Goal: Task Accomplishment & Management: Manage account settings

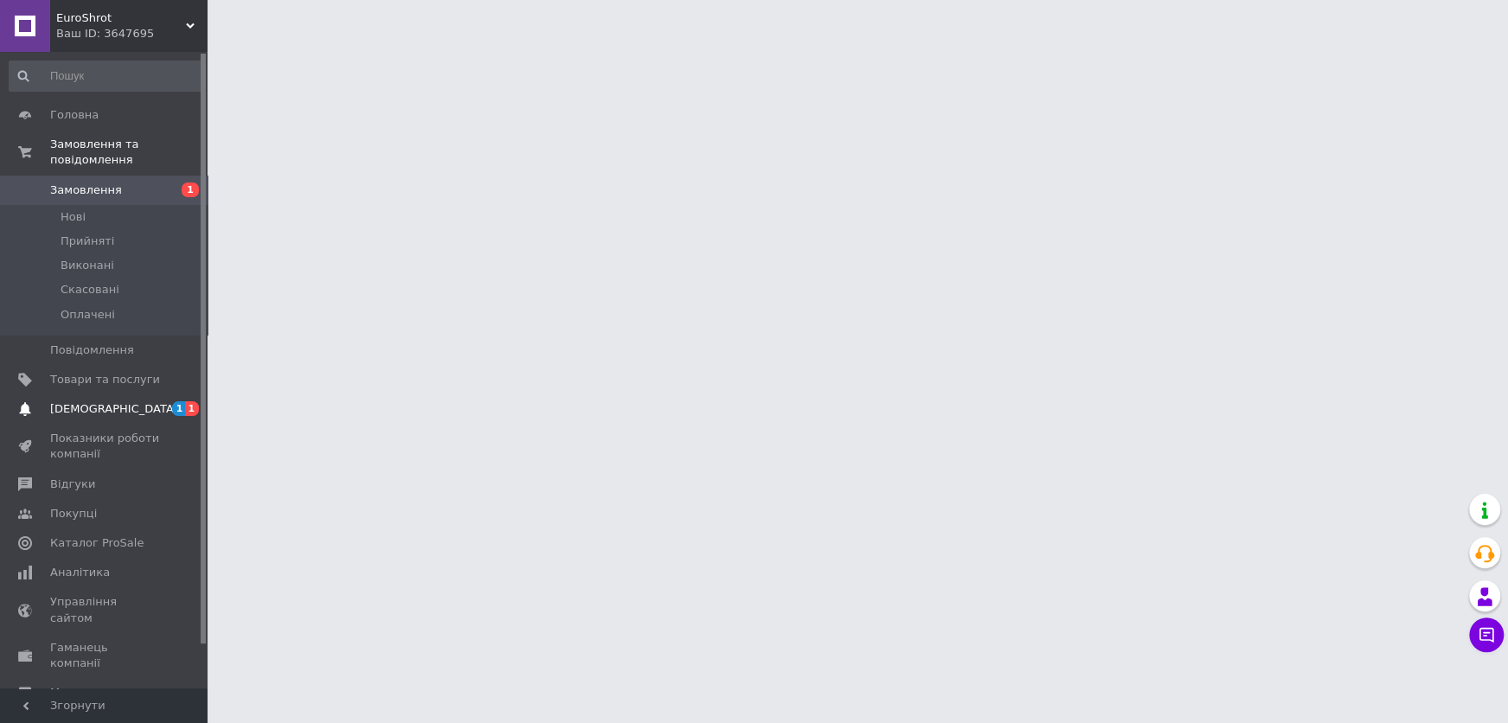
click at [112, 394] on link "[DEMOGRAPHIC_DATA] 1 1" at bounding box center [106, 408] width 212 height 29
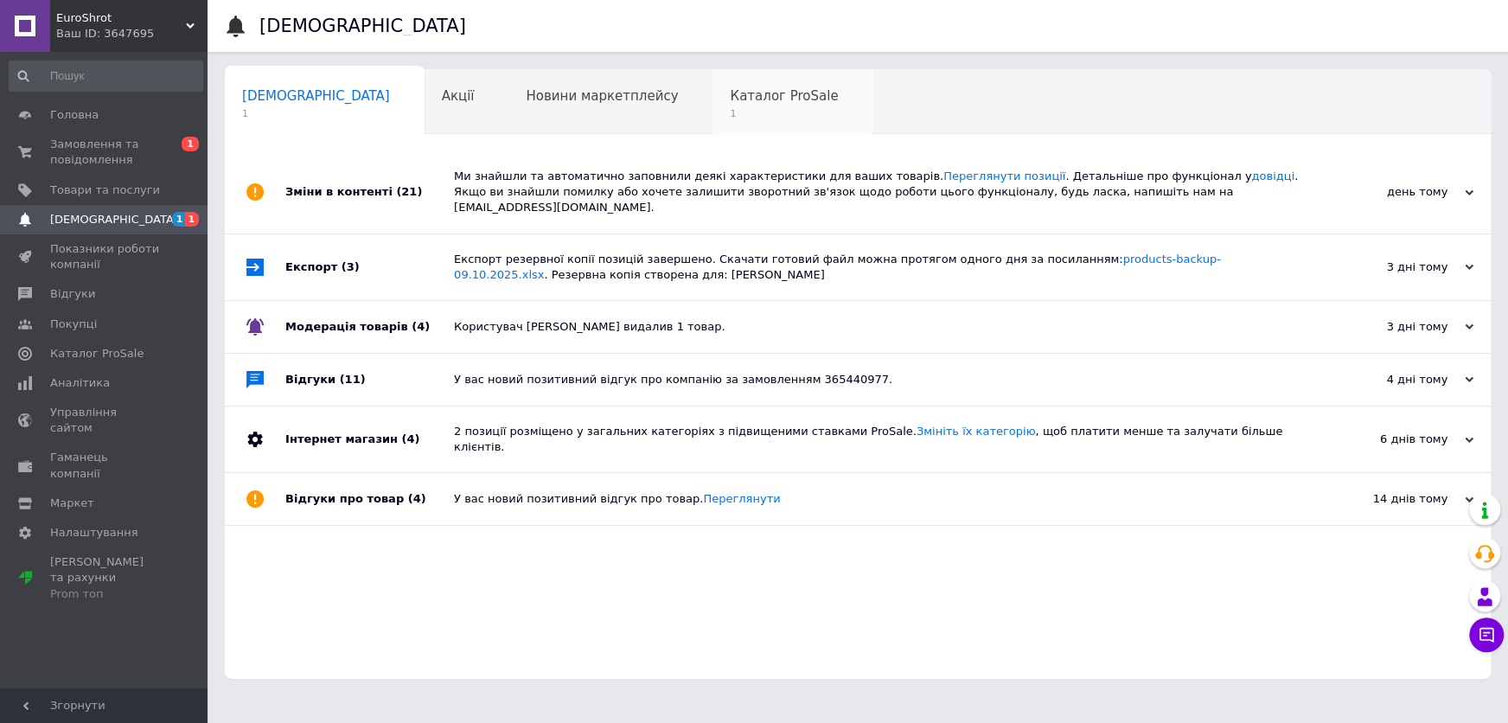
click at [730, 94] on span "Каталог ProSale" at bounding box center [784, 96] width 108 height 16
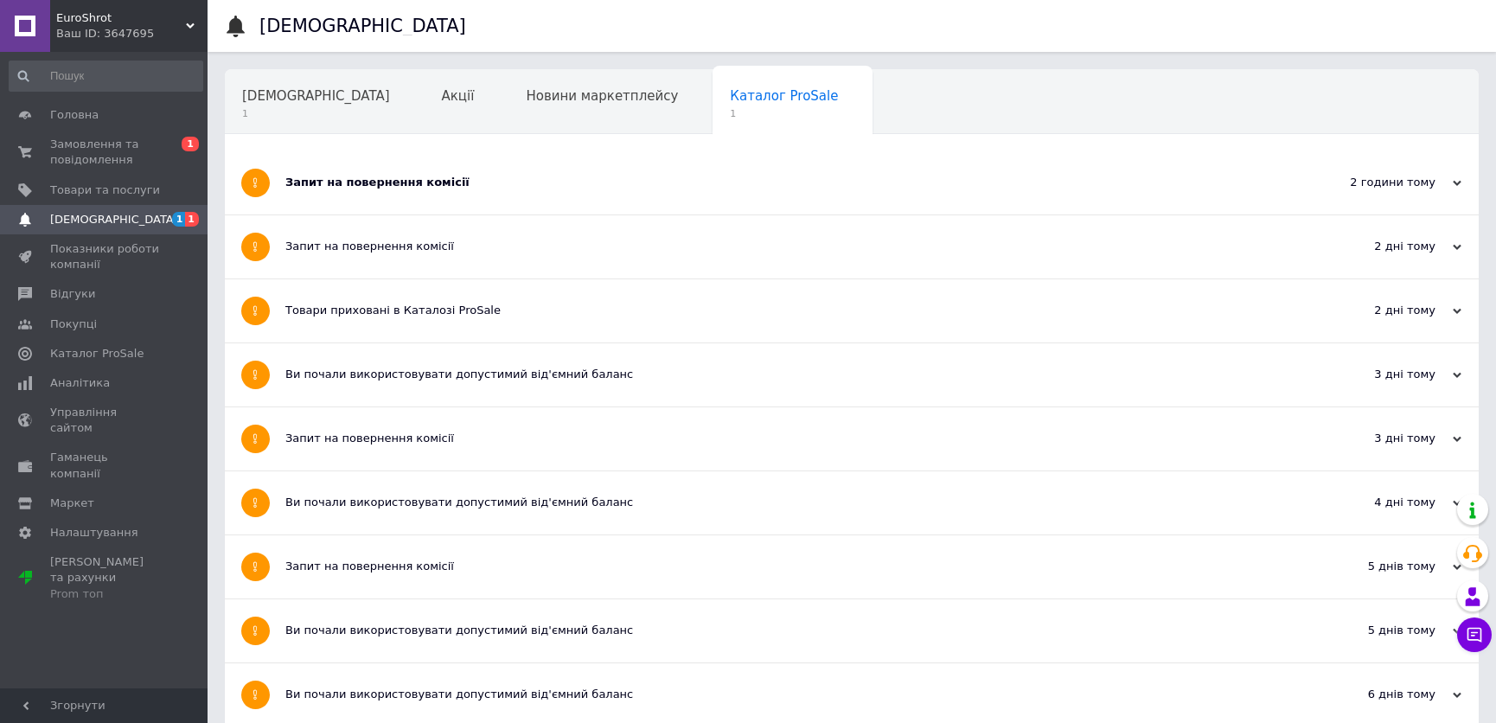
click at [388, 187] on div "Запит на повернення комісії" at bounding box center [786, 183] width 1003 height 16
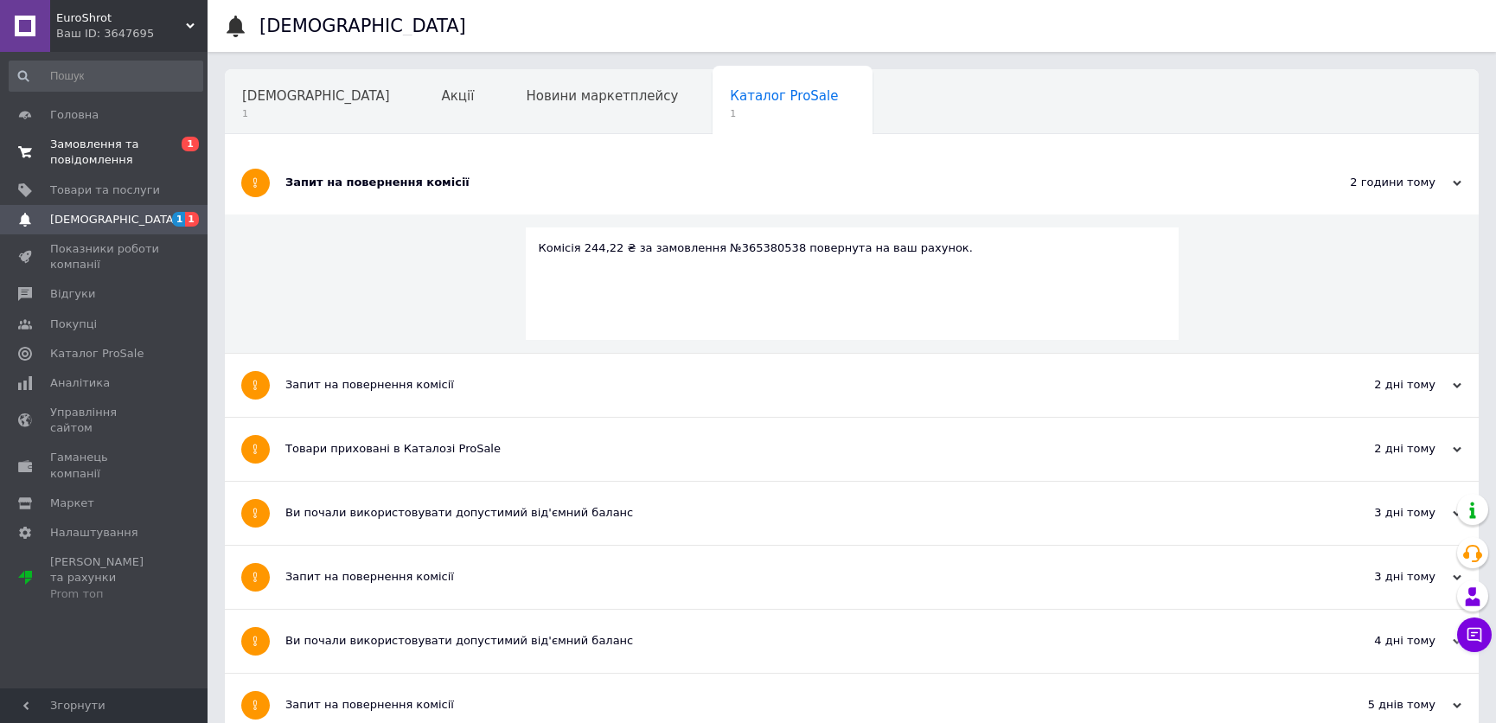
click at [97, 154] on span "Замовлення та повідомлення" at bounding box center [105, 152] width 110 height 31
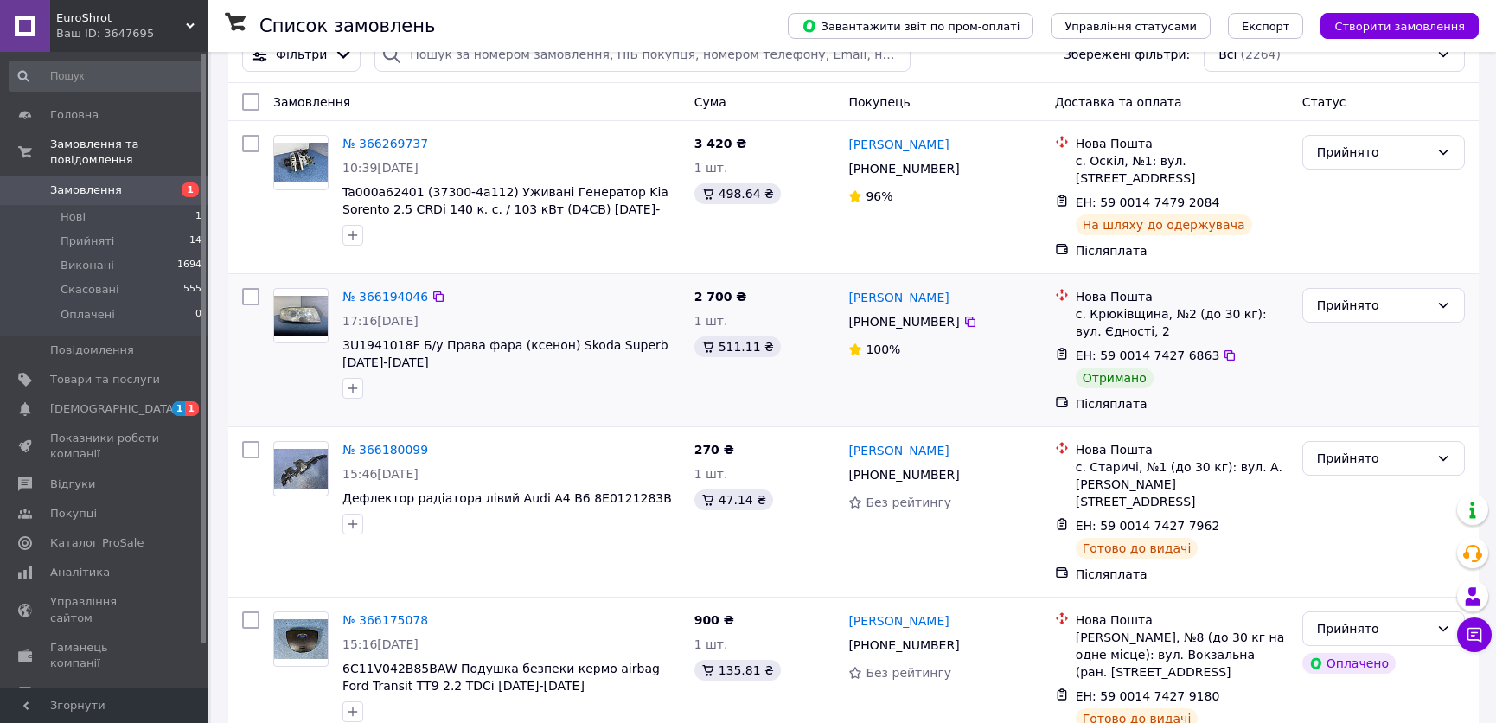
scroll to position [78, 0]
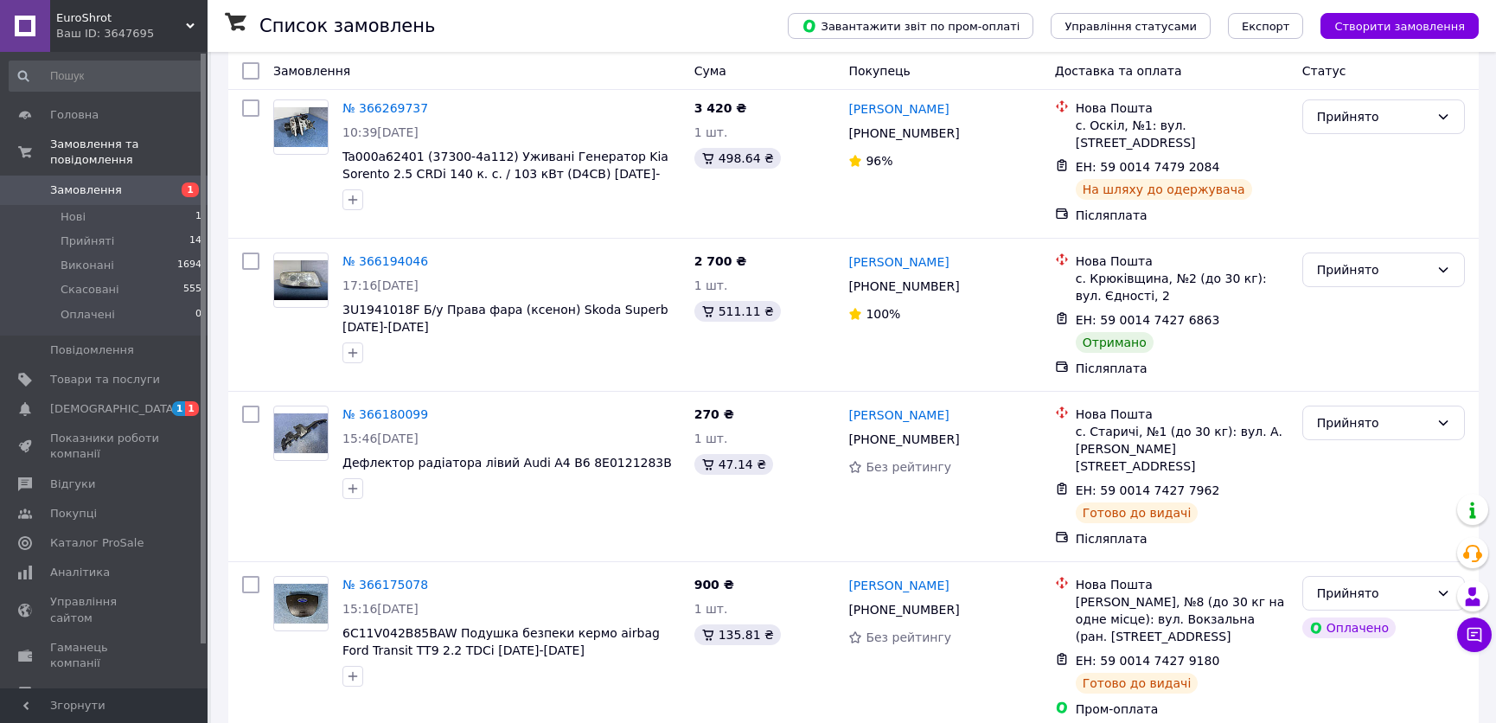
click at [60, 188] on link "Замовлення 1" at bounding box center [106, 189] width 212 height 29
click at [61, 182] on span "Замовлення" at bounding box center [86, 190] width 72 height 16
click at [76, 112] on span "Головна" at bounding box center [74, 115] width 48 height 16
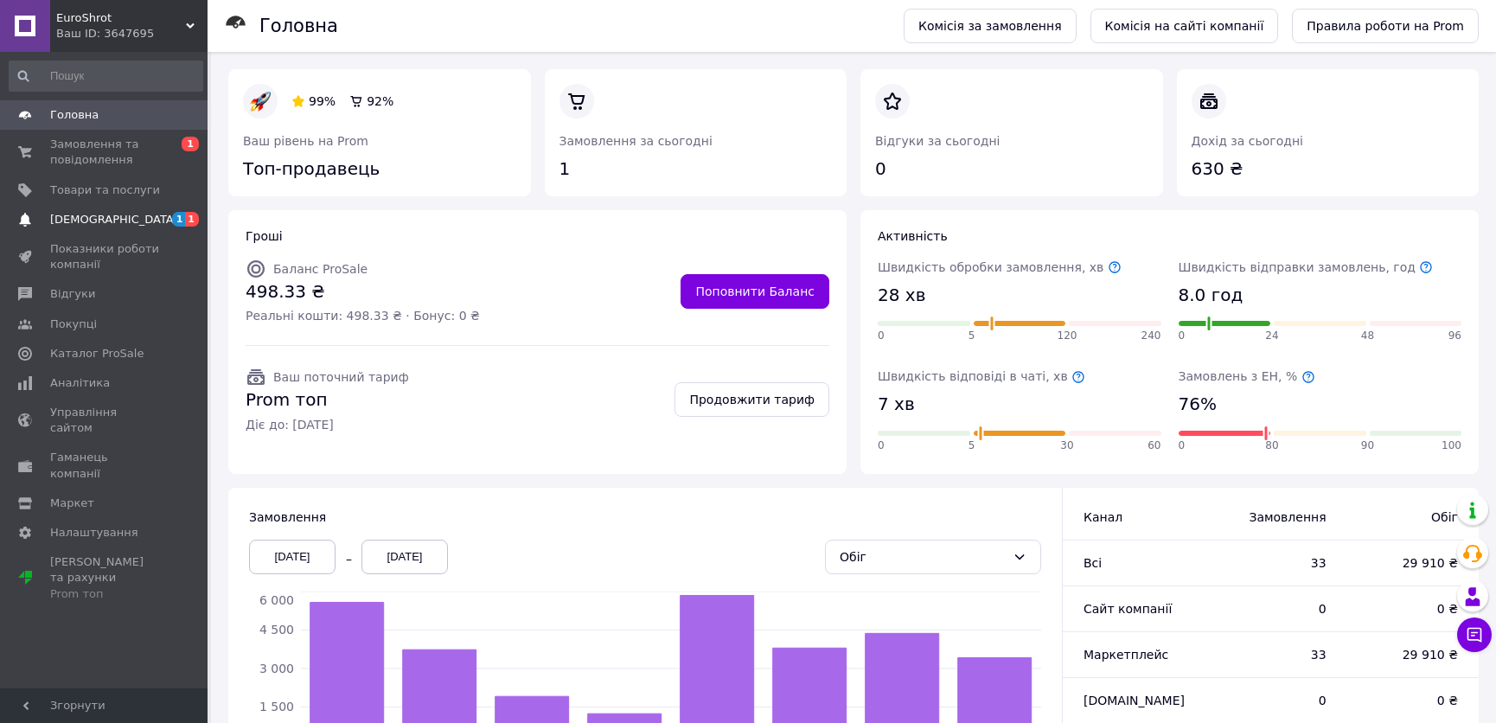
click at [93, 215] on span "[DEMOGRAPHIC_DATA]" at bounding box center [114, 220] width 128 height 16
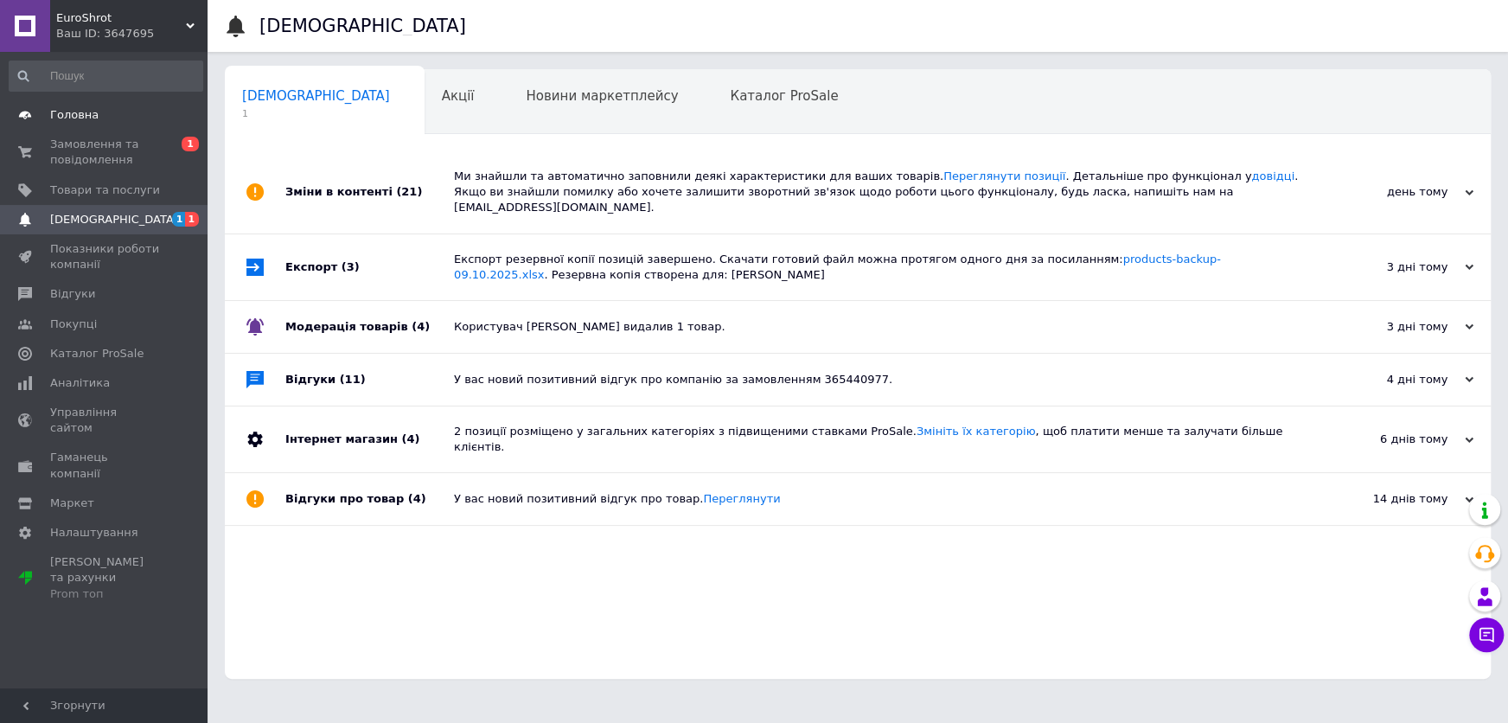
click at [102, 110] on span "Головна" at bounding box center [105, 115] width 110 height 16
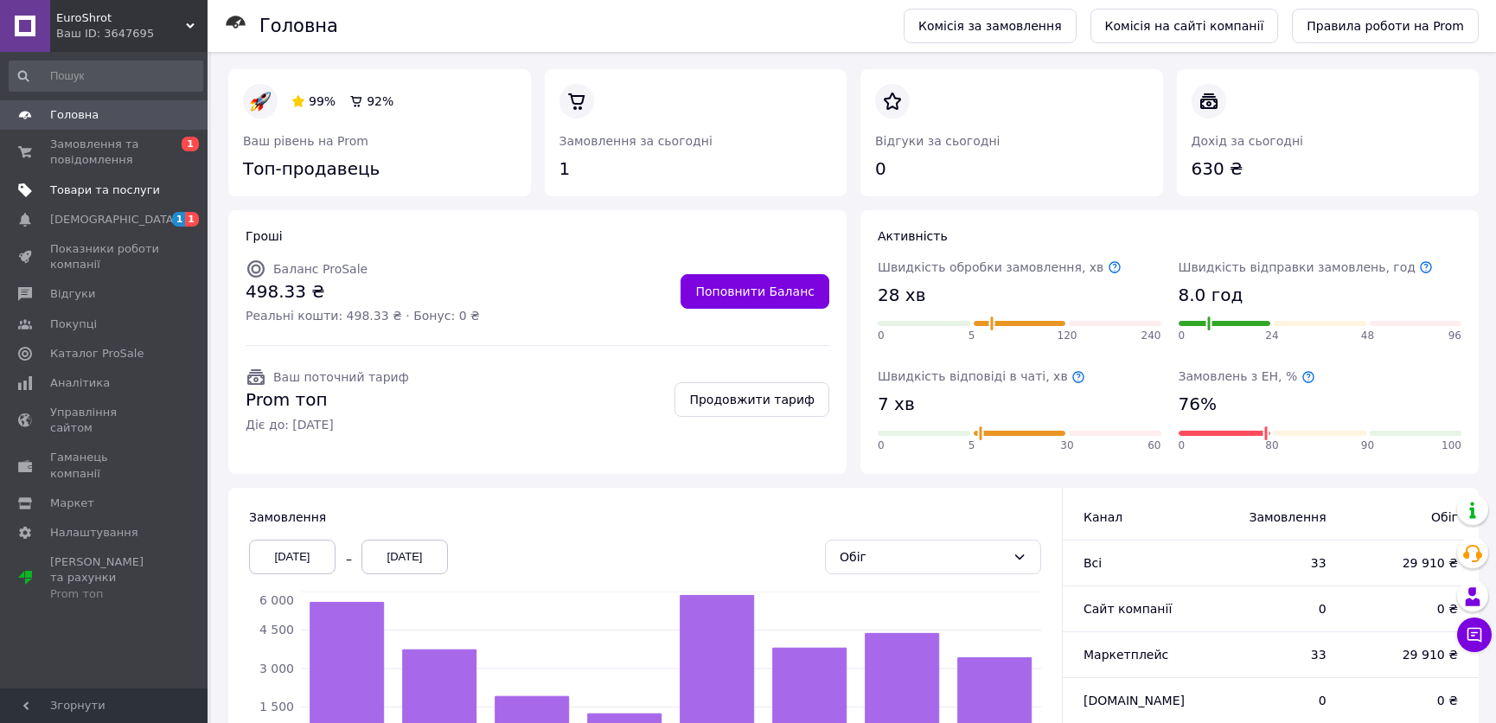
click at [92, 192] on span "Товари та послуги" at bounding box center [105, 190] width 110 height 16
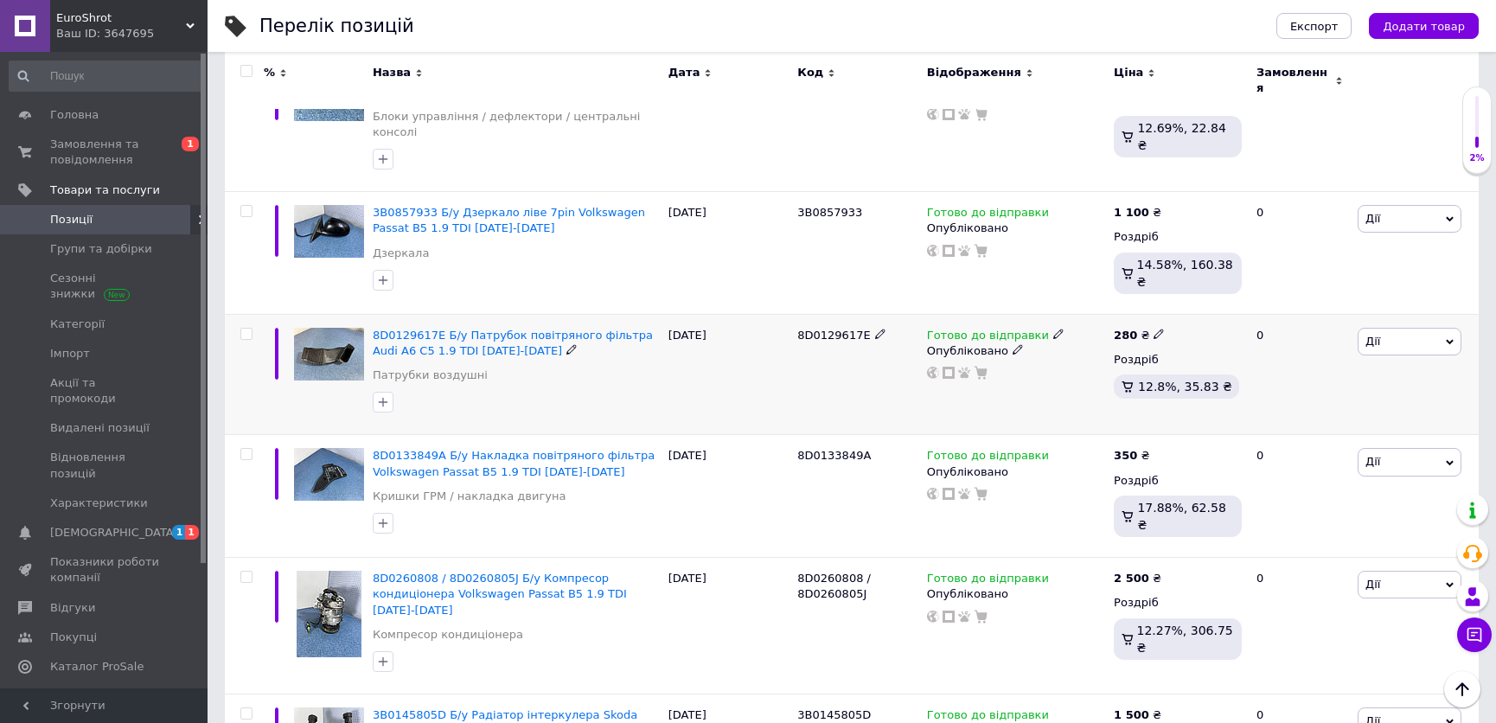
scroll to position [156, 0]
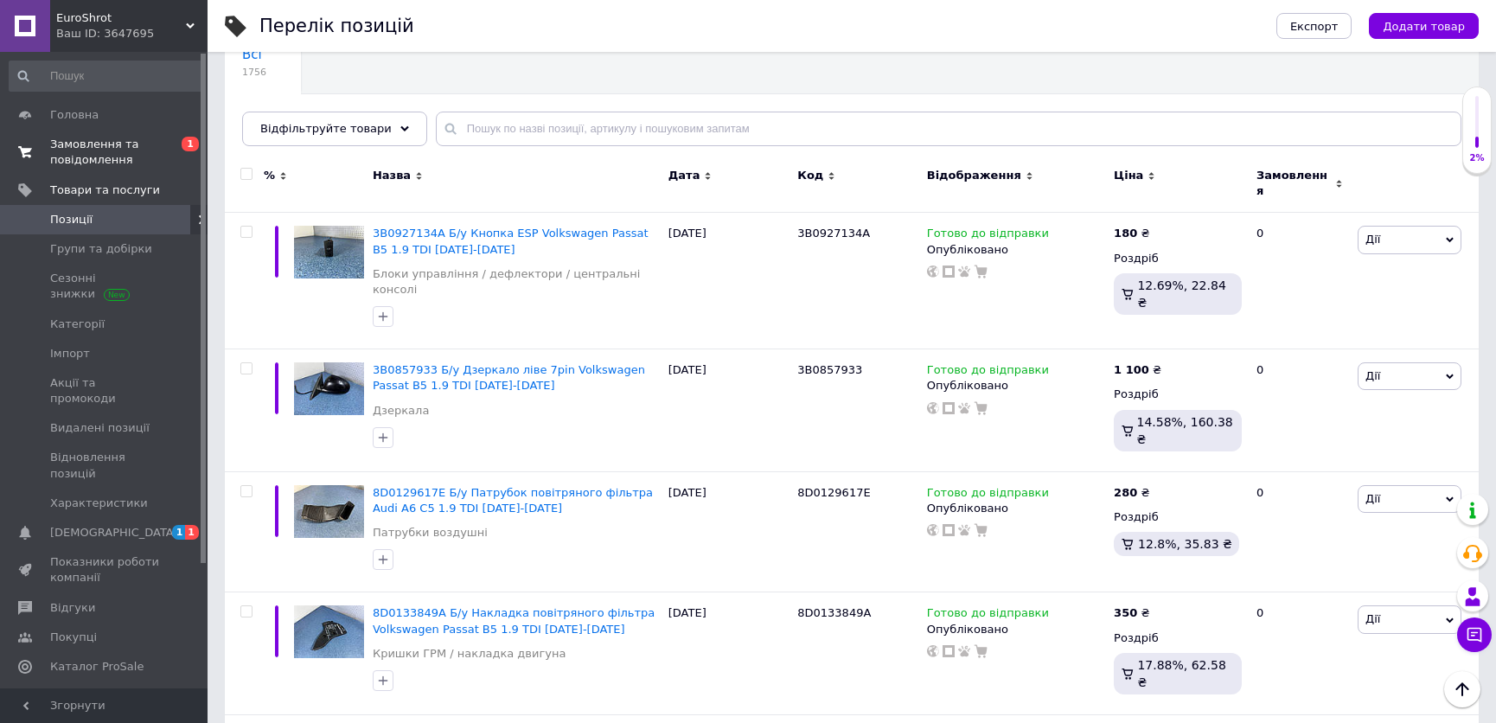
click at [107, 158] on span "Замовлення та повідомлення" at bounding box center [105, 152] width 110 height 31
